Goal: Navigation & Orientation: Go to known website

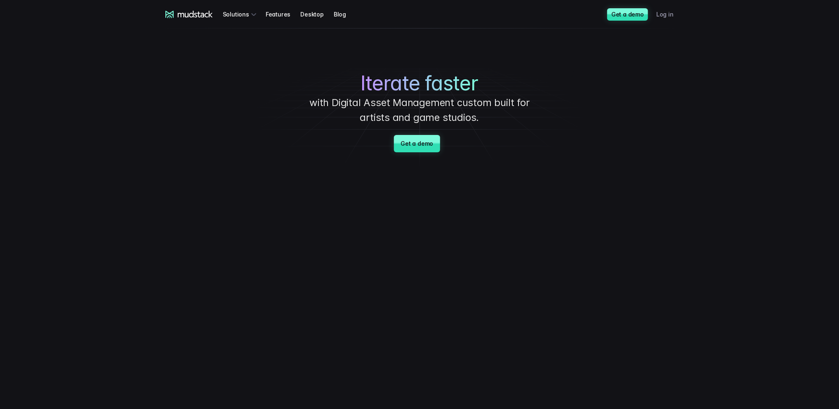
click at [665, 14] on link "Log in" at bounding box center [670, 14] width 27 height 15
click at [665, 17] on link "Log in" at bounding box center [670, 14] width 27 height 15
click at [669, 16] on link "Log in" at bounding box center [670, 14] width 27 height 15
